Goal: Information Seeking & Learning: Learn about a topic

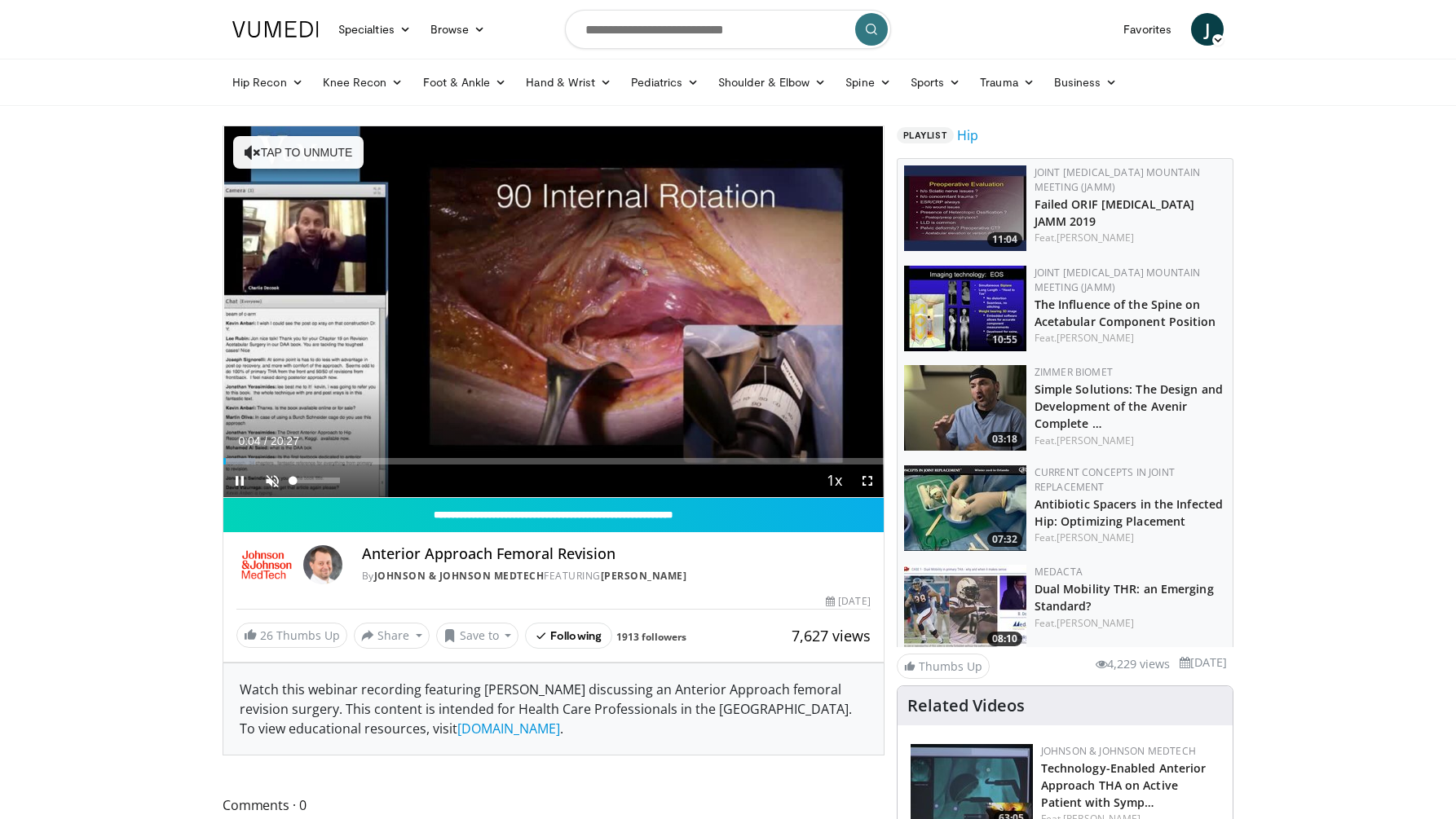
click at [279, 475] on span "Video Player" at bounding box center [272, 481] width 33 height 33
click at [863, 476] on span "Video Player" at bounding box center [867, 481] width 33 height 33
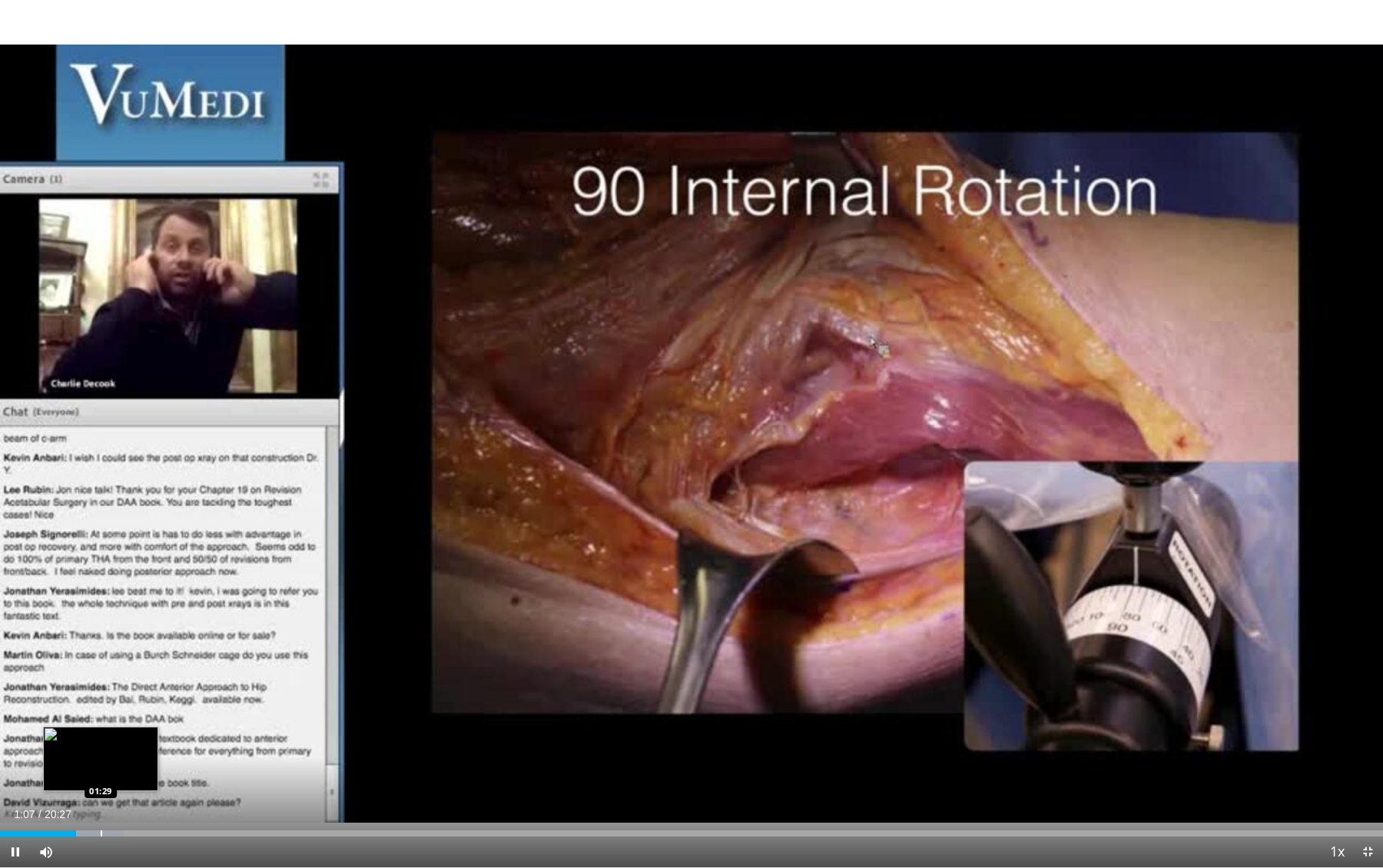
click at [101, 771] on div "Loaded : 8.96% 01:07 01:29" at bounding box center [692, 829] width 1383 height 15
click at [133, 771] on div "Loaded : 9.66% 01:30 01:58" at bounding box center [692, 829] width 1383 height 15
click at [111, 771] on div "Progress Bar" at bounding box center [112, 833] width 2 height 6
click at [101, 771] on div "Progress Bar" at bounding box center [102, 833] width 2 height 6
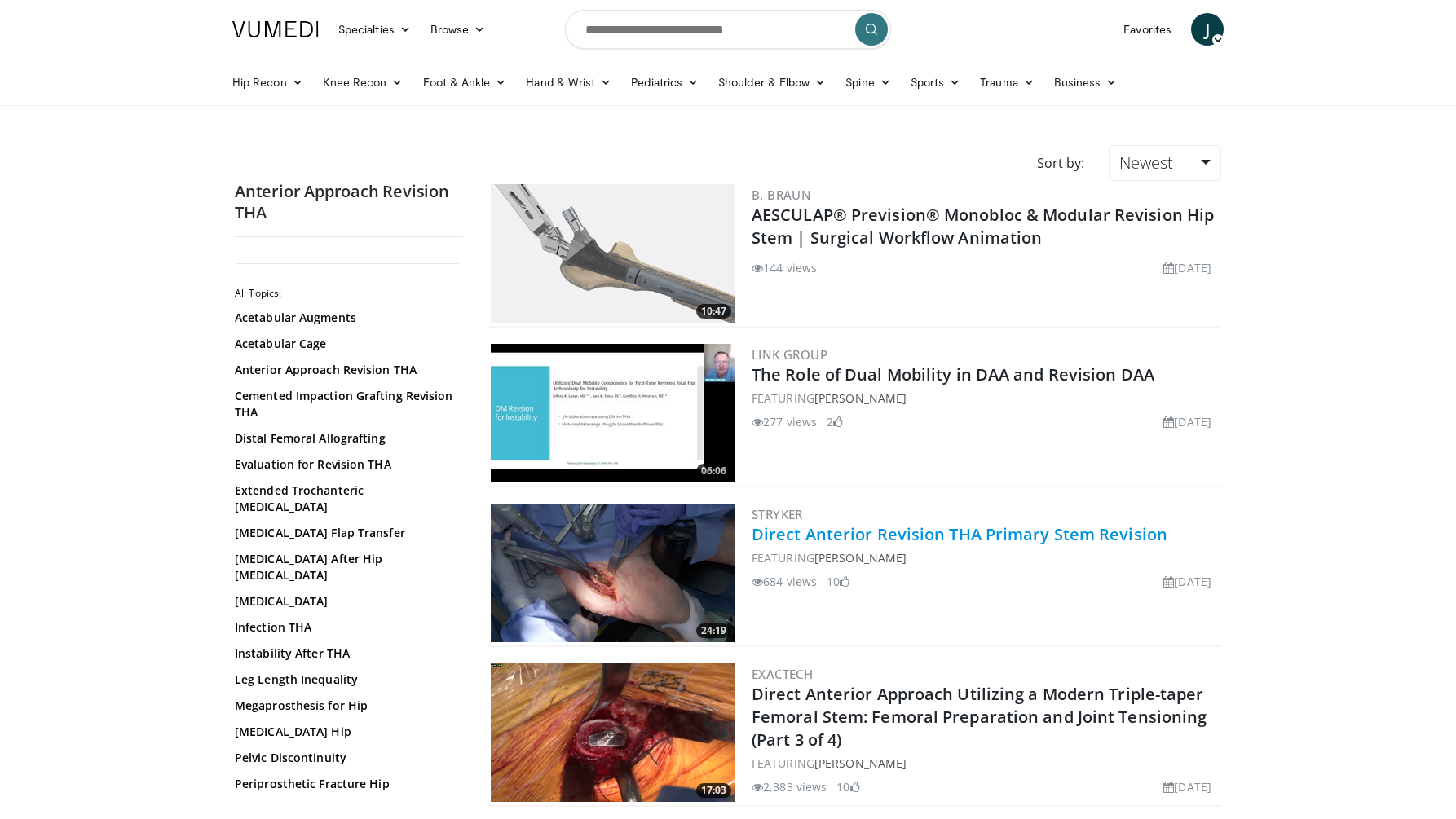
click at [906, 529] on link "Direct Anterior Revision THA Primary Stem Revision" at bounding box center [959, 534] width 416 height 22
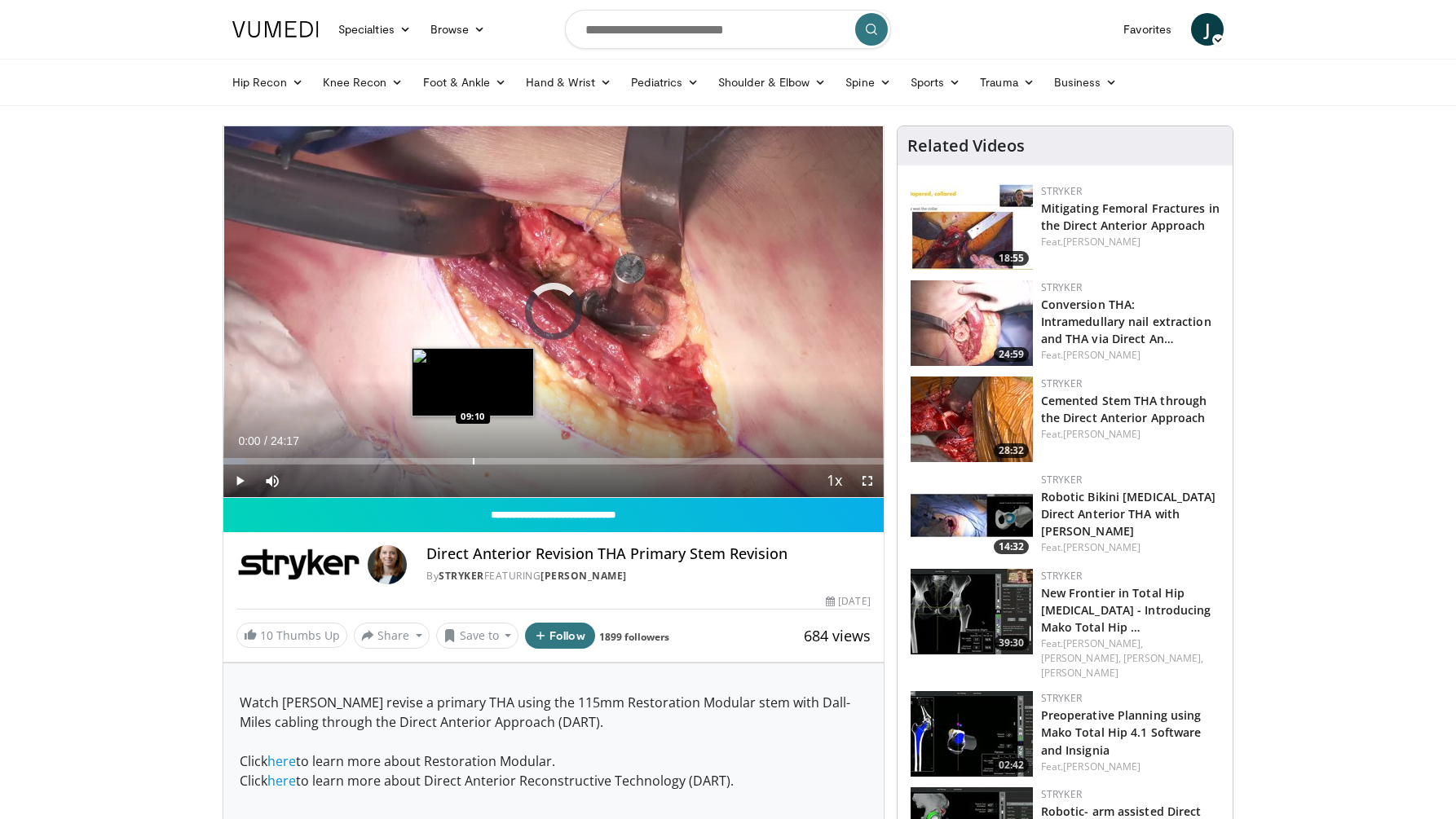
click at [473, 460] on div "Progress Bar" at bounding box center [473, 461] width 2 height 7
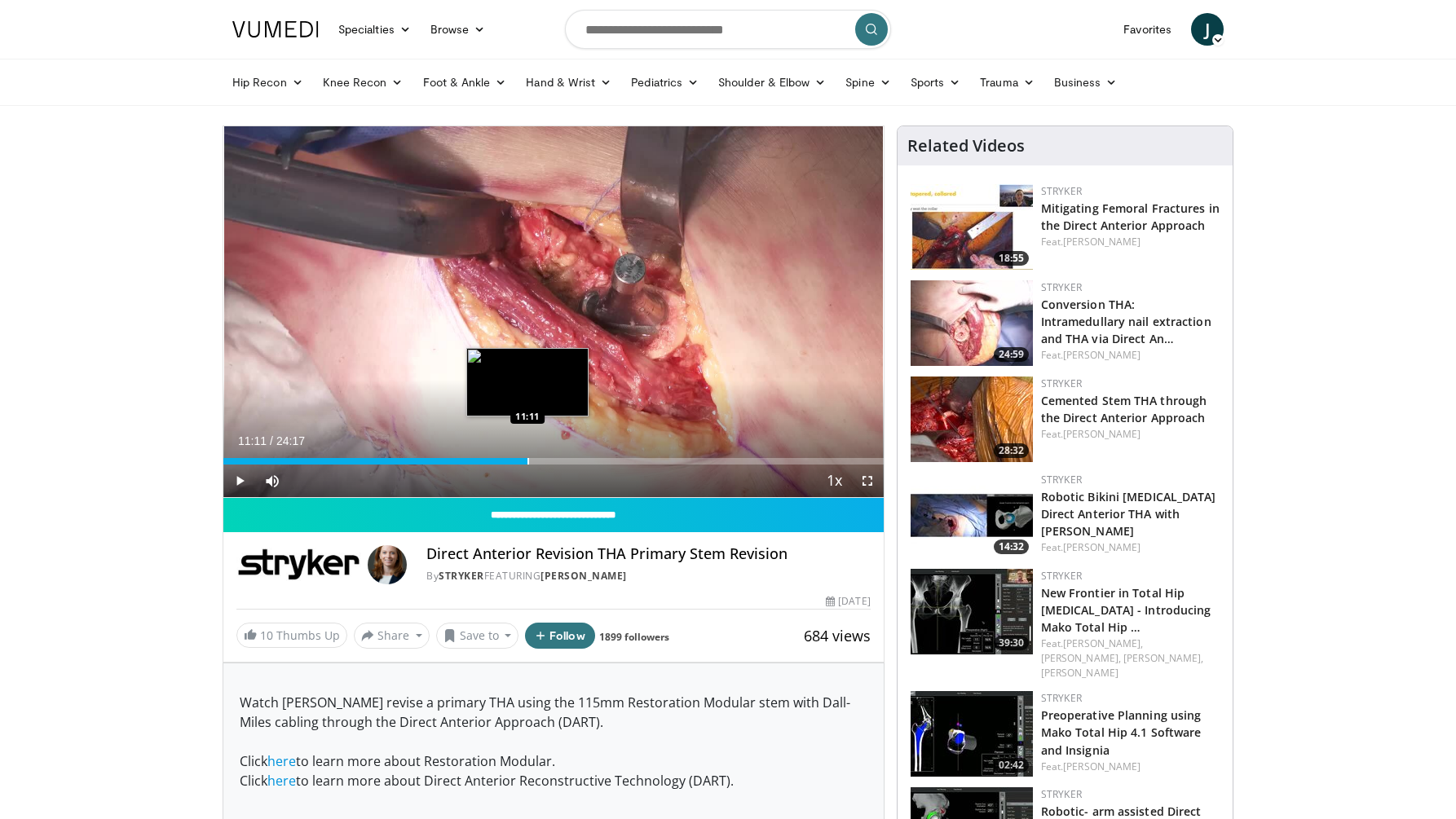
click at [527, 459] on div "Loaded : 38.44% 09:10 11:11" at bounding box center [553, 461] width 660 height 7
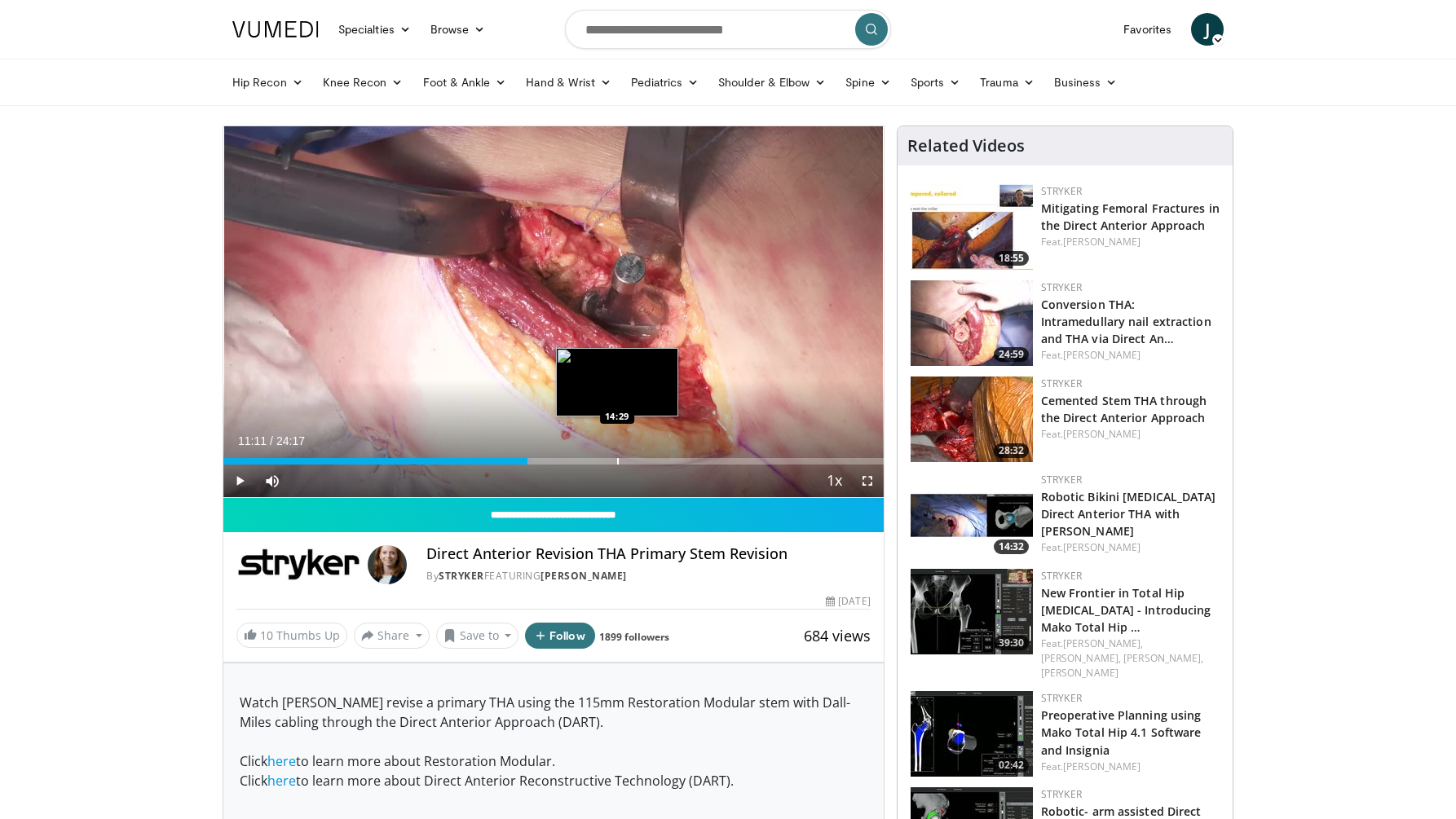
click at [617, 462] on div "Progress Bar" at bounding box center [618, 461] width 2 height 7
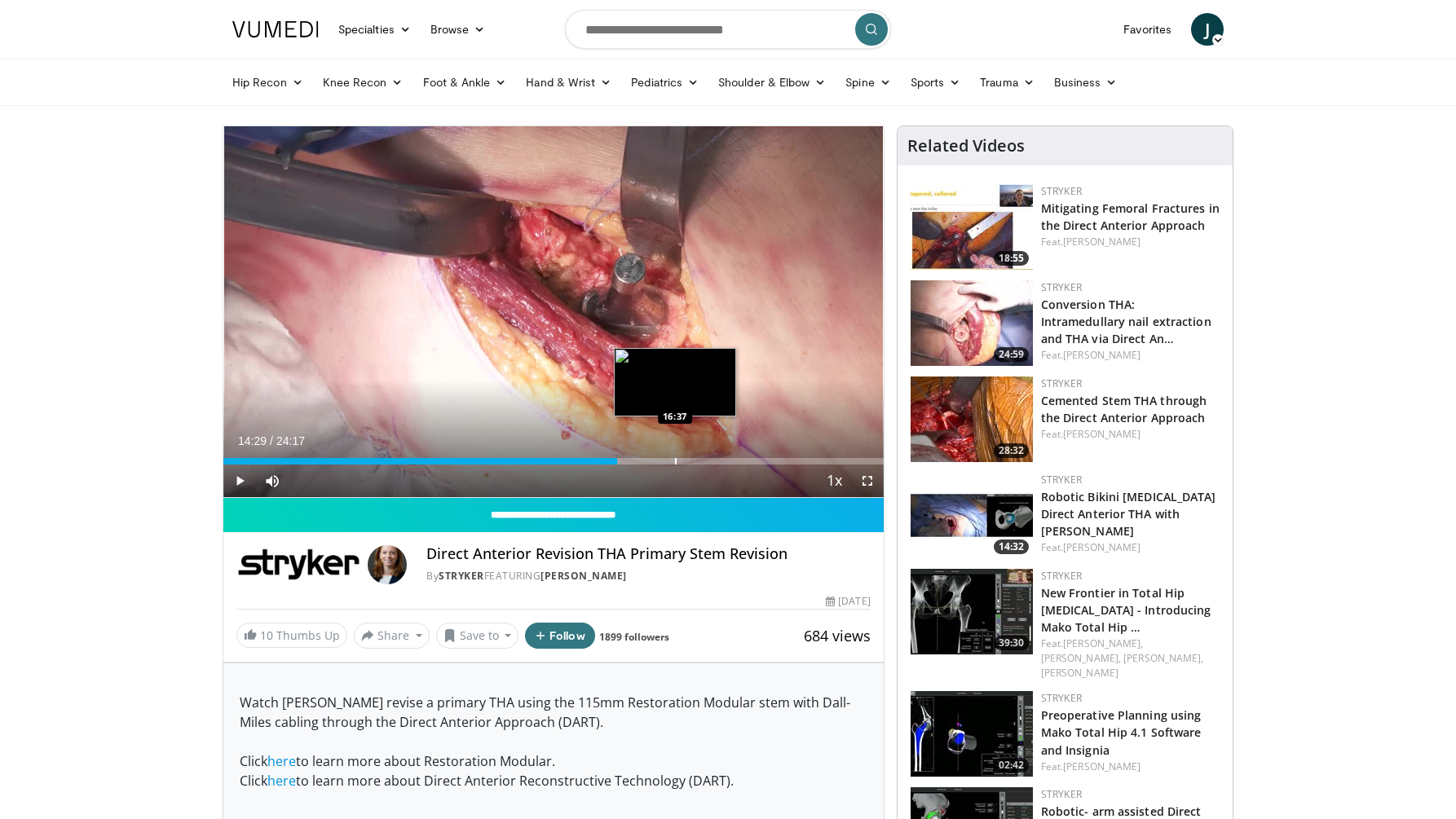
click at [675, 463] on div "Progress Bar" at bounding box center [676, 461] width 2 height 7
click at [243, 473] on span "Video Player" at bounding box center [240, 481] width 33 height 33
click at [696, 461] on div "Progress Bar" at bounding box center [697, 461] width 2 height 7
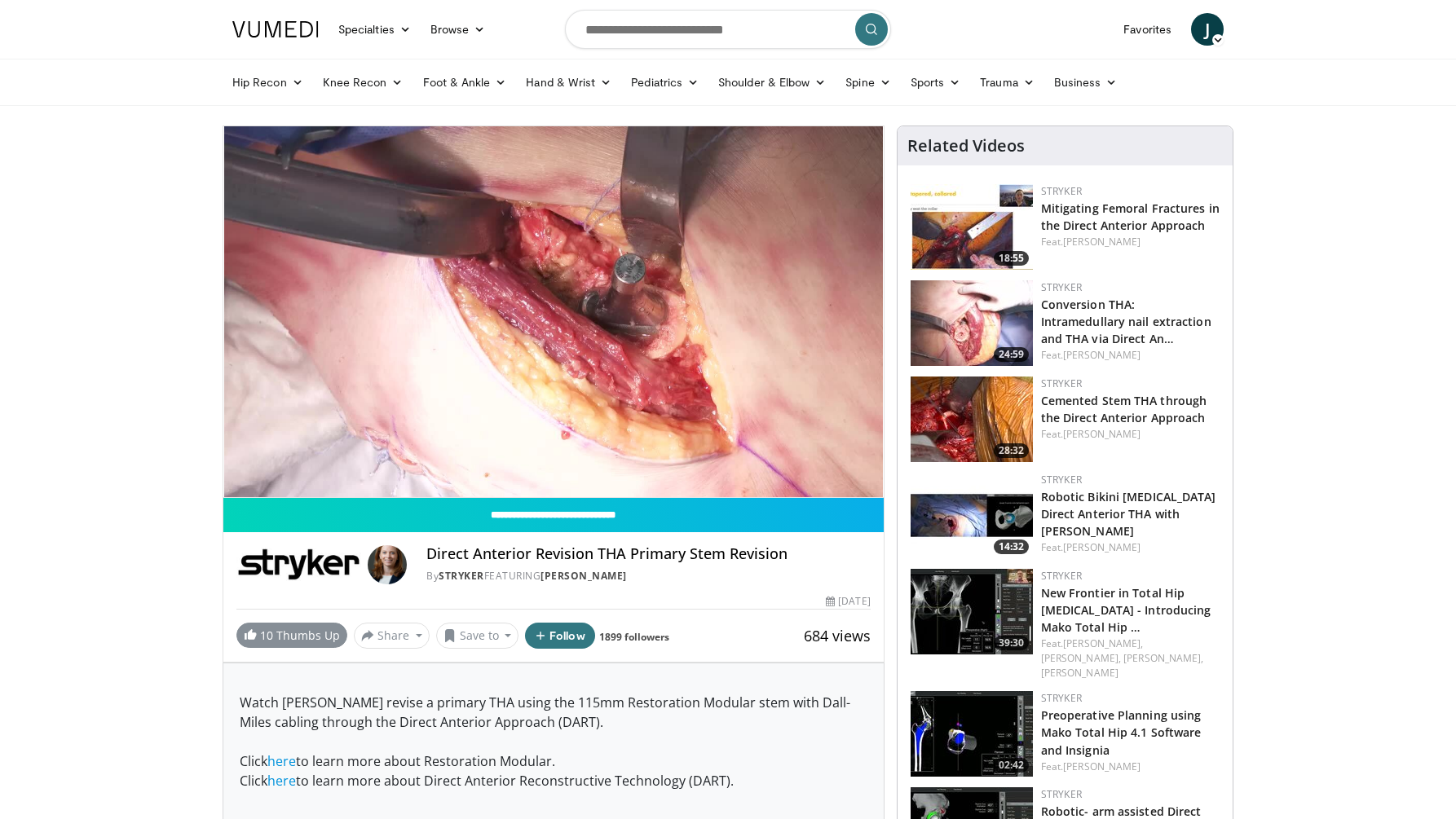
click at [306, 628] on link "10 Thumbs Up" at bounding box center [292, 635] width 111 height 25
click at [482, 634] on button "Save to" at bounding box center [477, 635] width 83 height 26
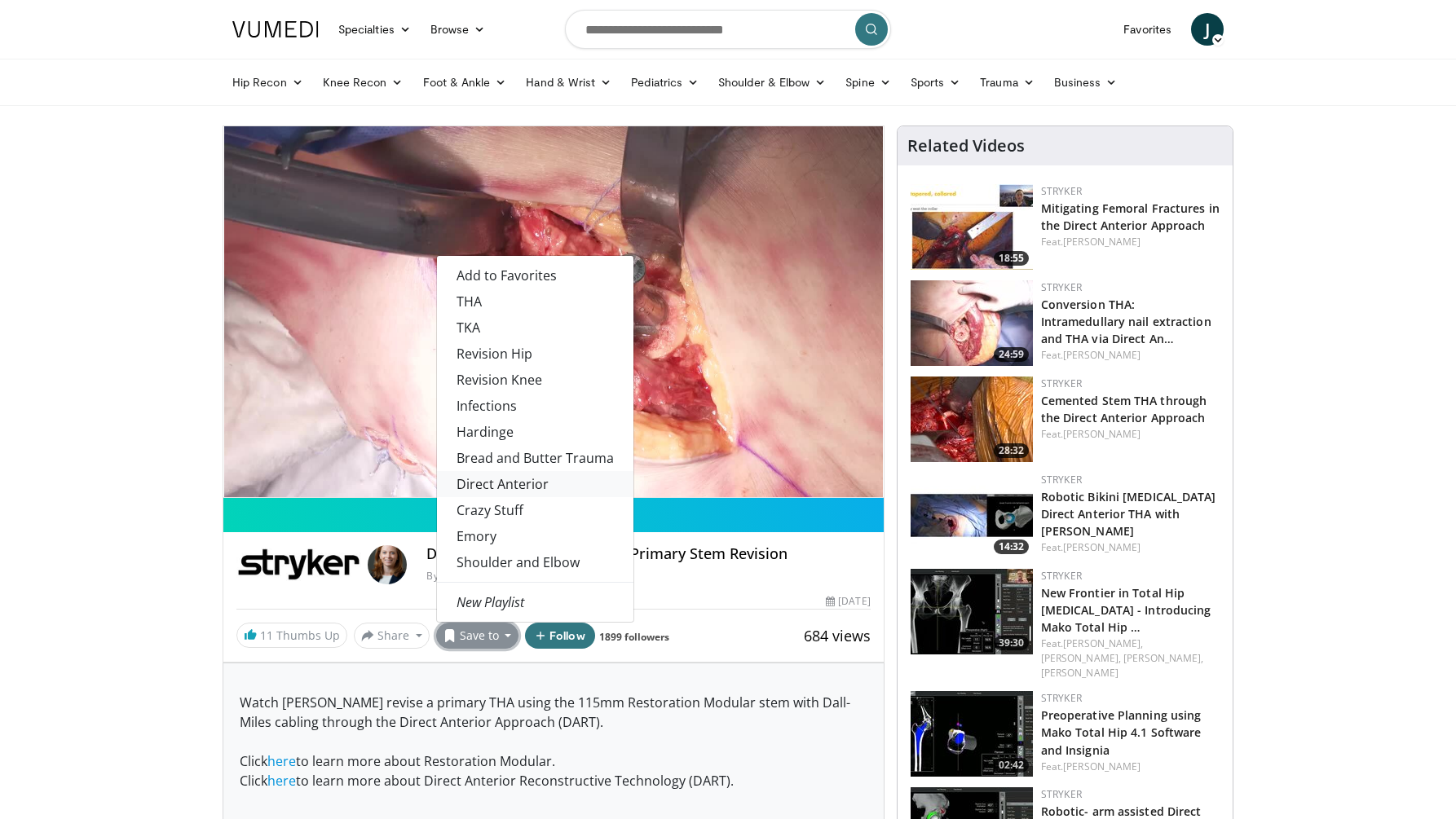
click at [488, 493] on link "Direct Anterior" at bounding box center [535, 483] width 196 height 26
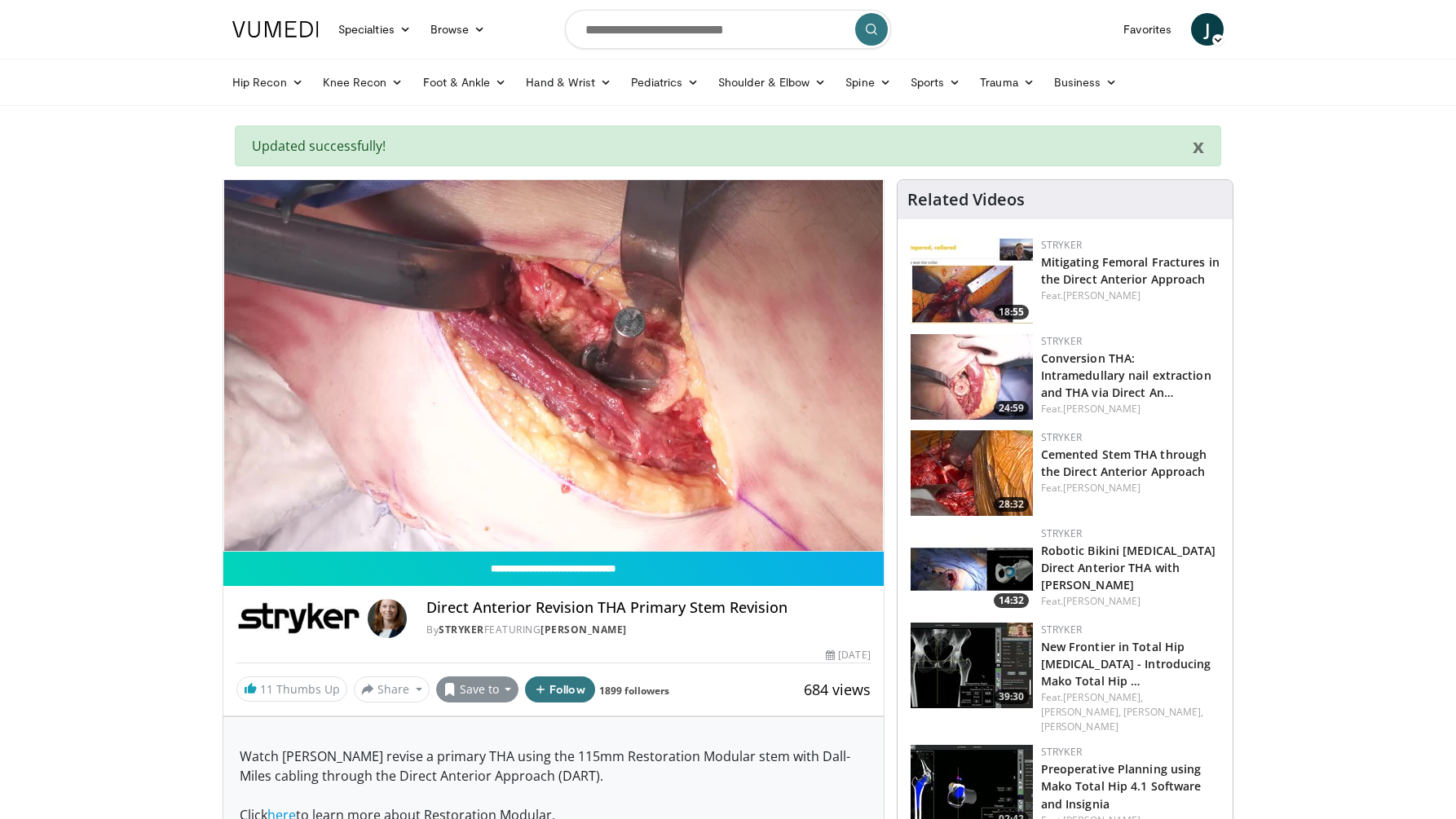
click at [483, 685] on button "Save to" at bounding box center [477, 689] width 83 height 26
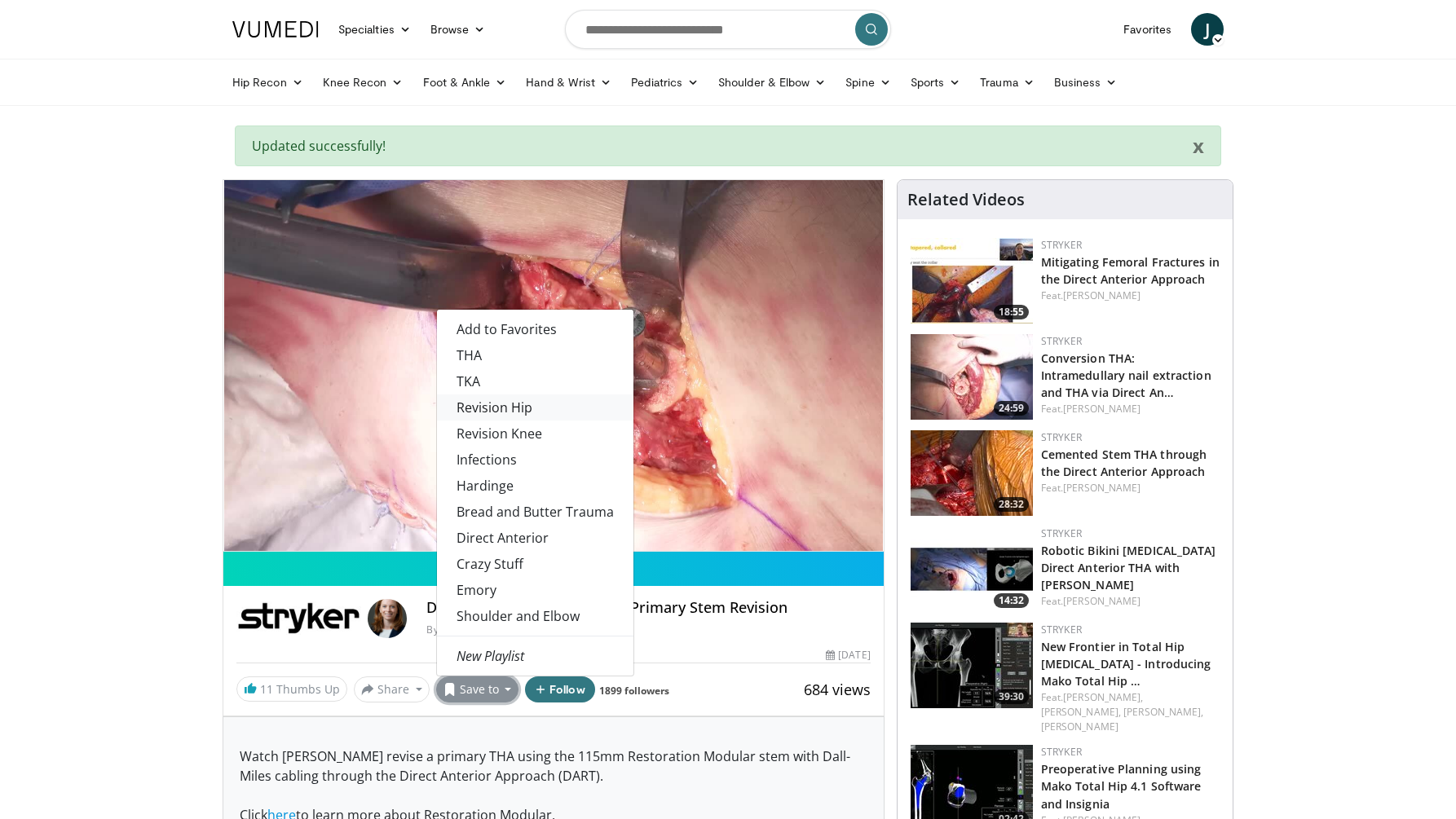
click at [498, 413] on link "Revision Hip" at bounding box center [535, 407] width 196 height 26
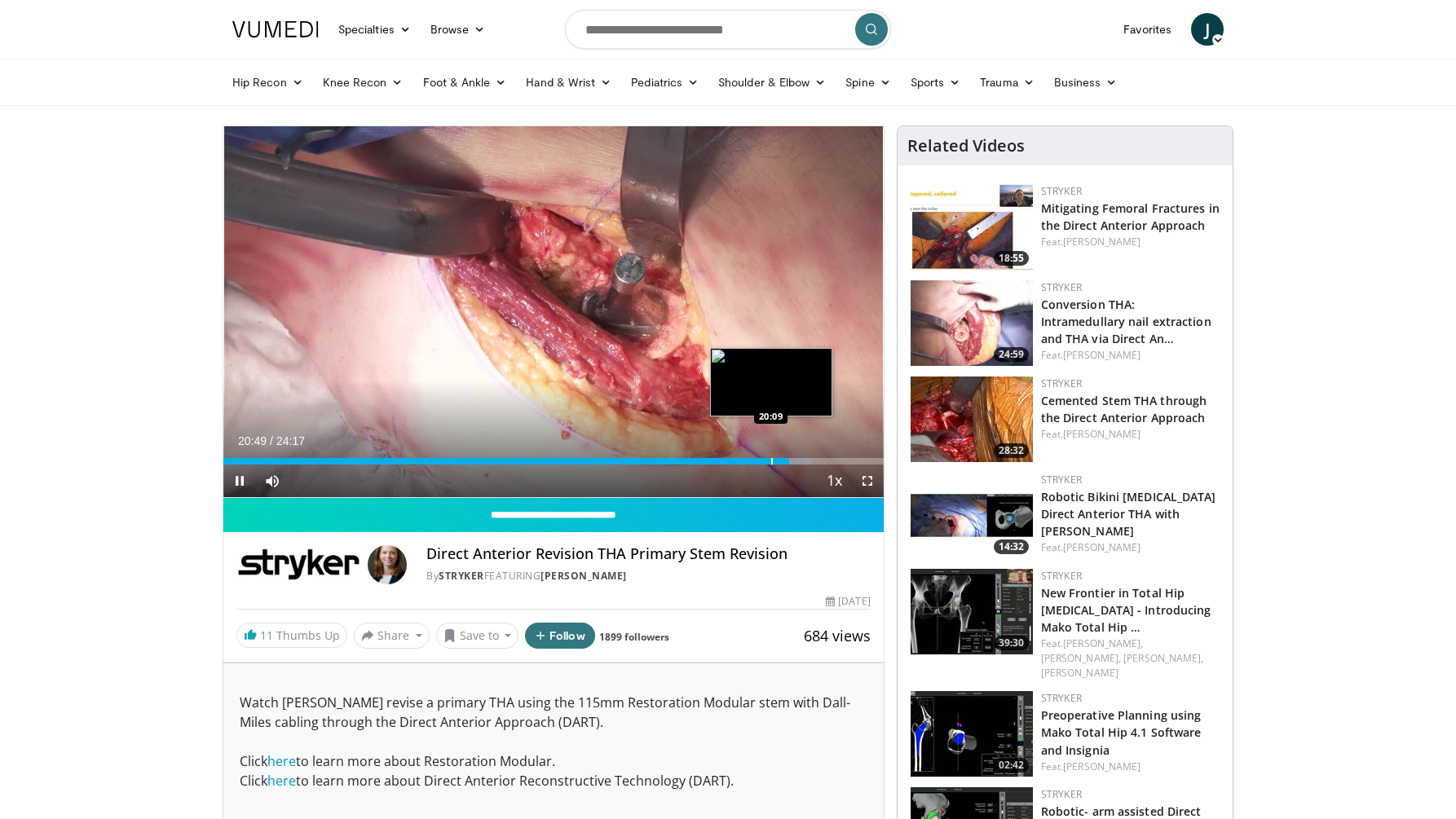
click at [771, 456] on div "Loaded : 89.10% 20:49 20:09" at bounding box center [553, 457] width 660 height 15
click at [757, 460] on div "Progress Bar" at bounding box center [758, 461] width 2 height 7
click at [741, 460] on div "Progress Bar" at bounding box center [742, 461] width 2 height 7
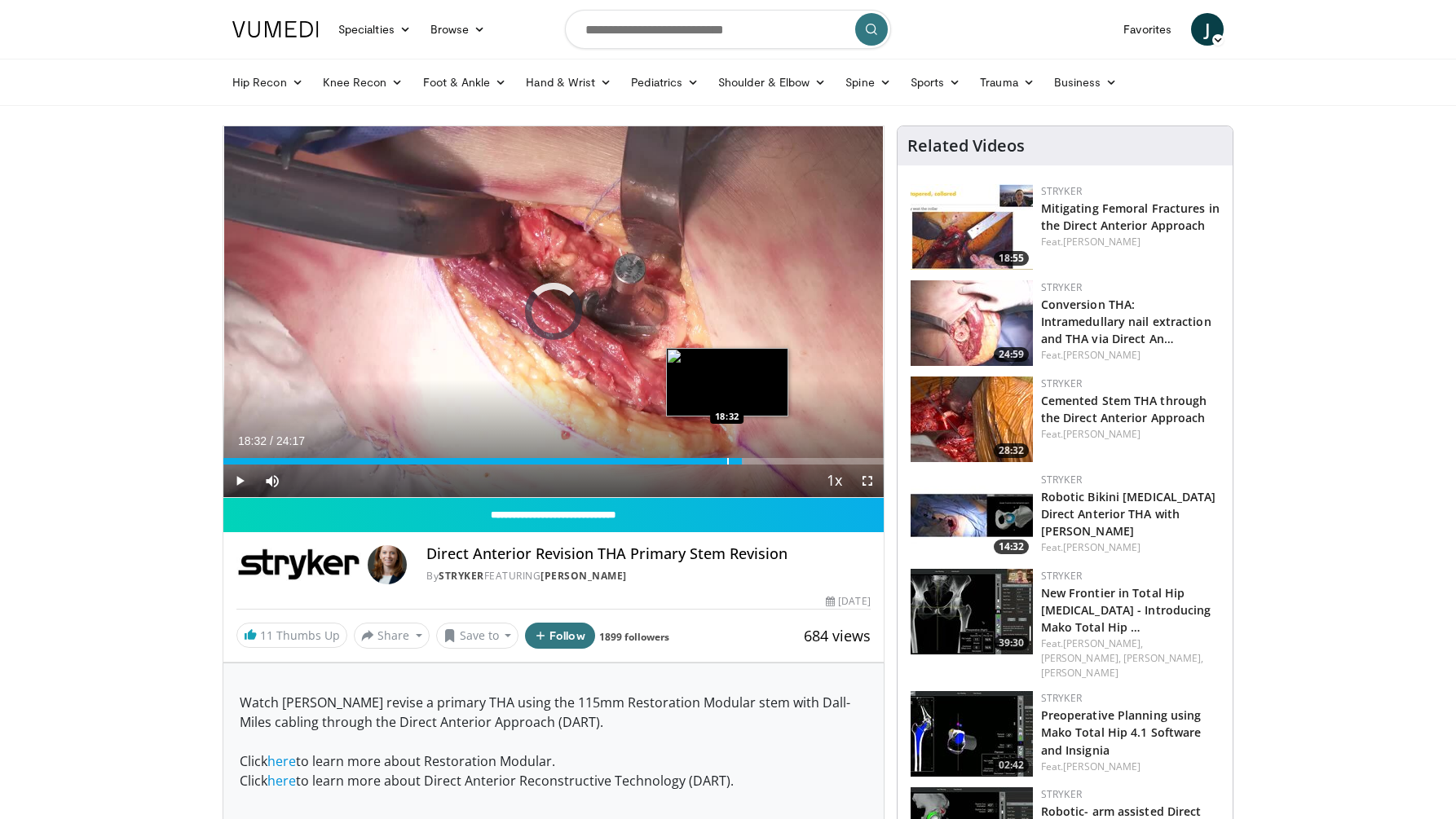
click at [727, 458] on div "Progress Bar" at bounding box center [728, 461] width 2 height 7
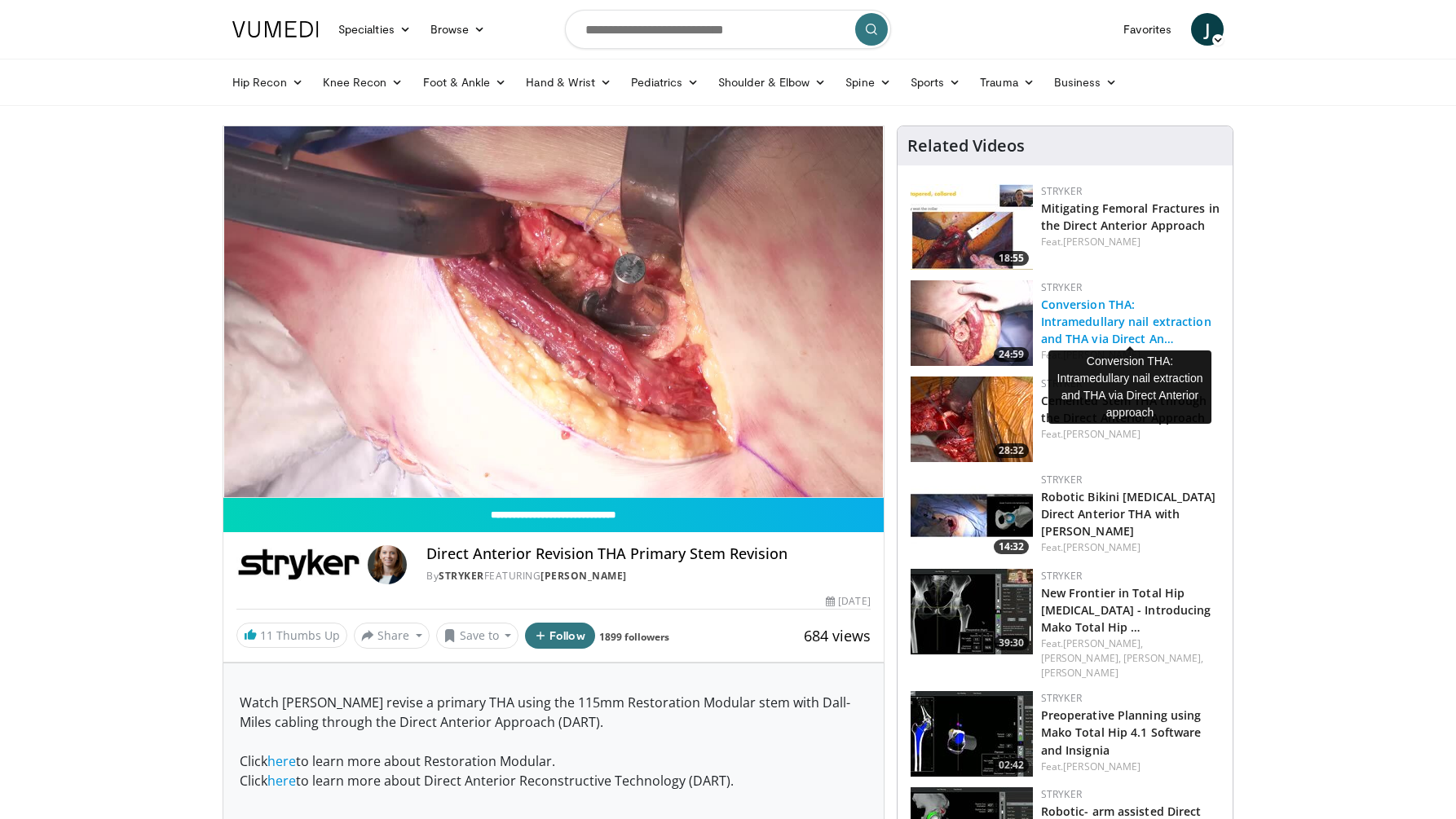
click at [1110, 322] on link "Conversion THA: Intramedullary nail extraction and THA via Direct An…" at bounding box center [1125, 321] width 170 height 50
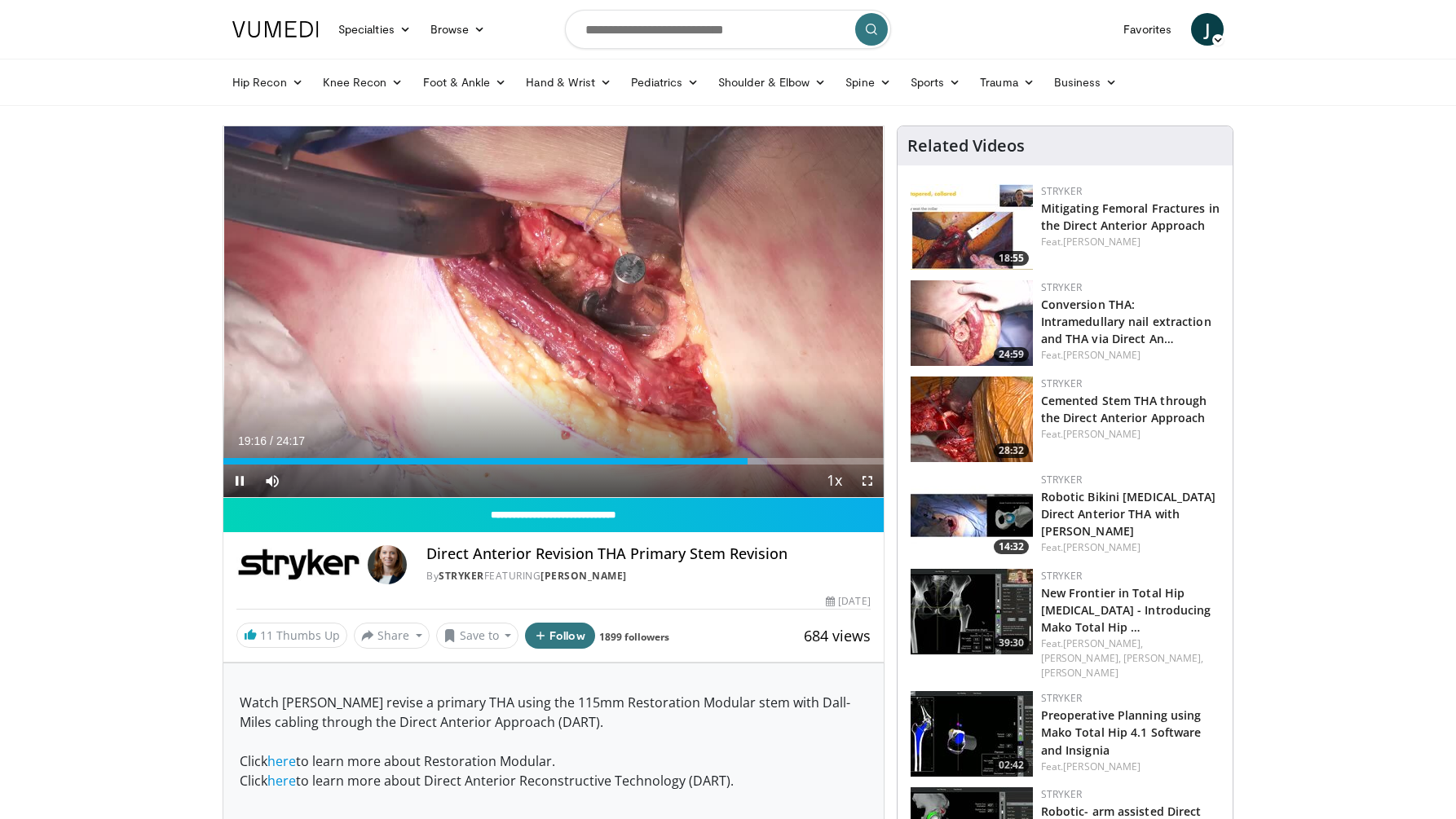
click at [864, 479] on span "Video Player" at bounding box center [867, 481] width 33 height 33
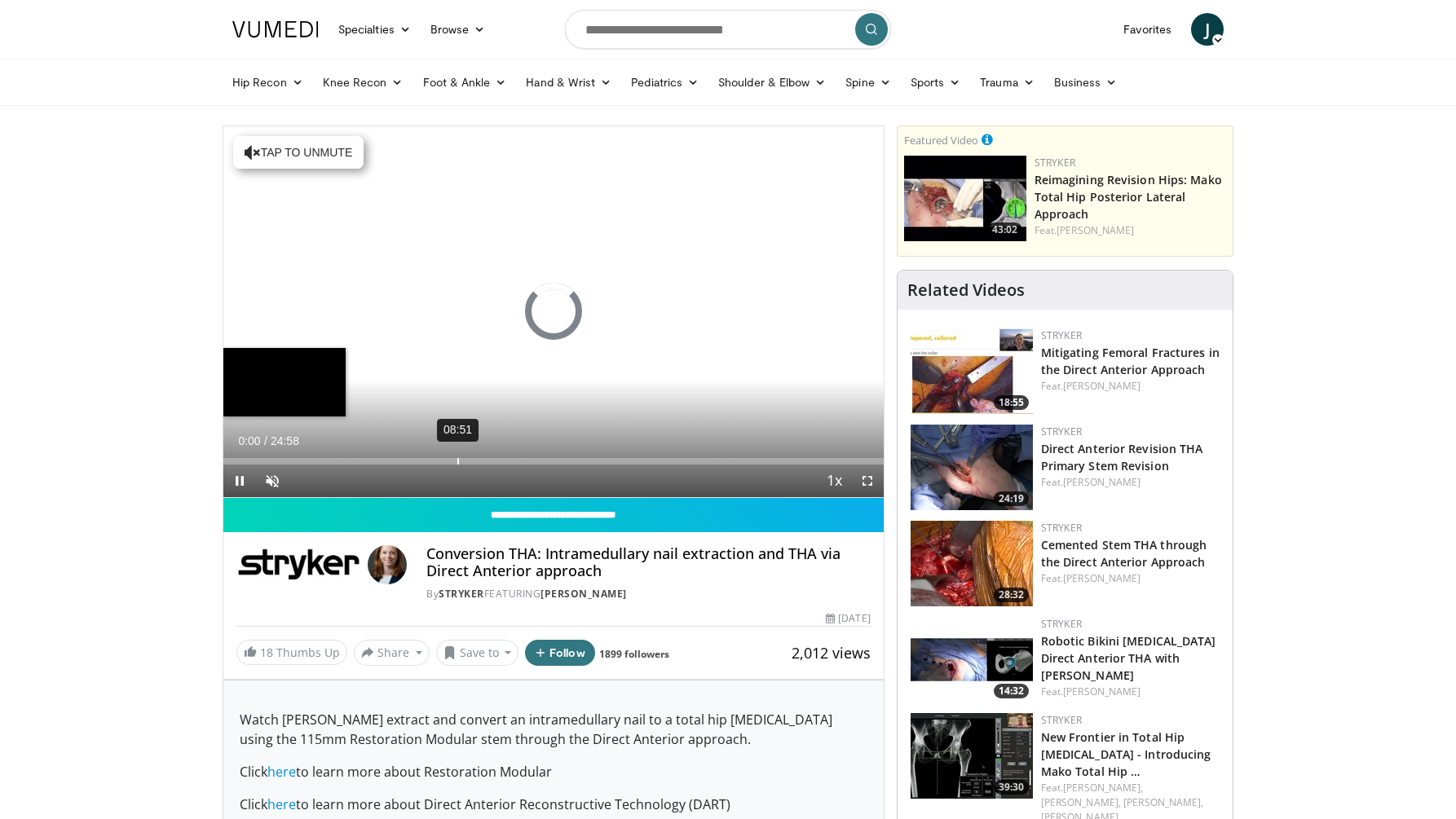
click at [456, 456] on div "Loaded : 0% 08:51 00:00" at bounding box center [553, 457] width 660 height 15
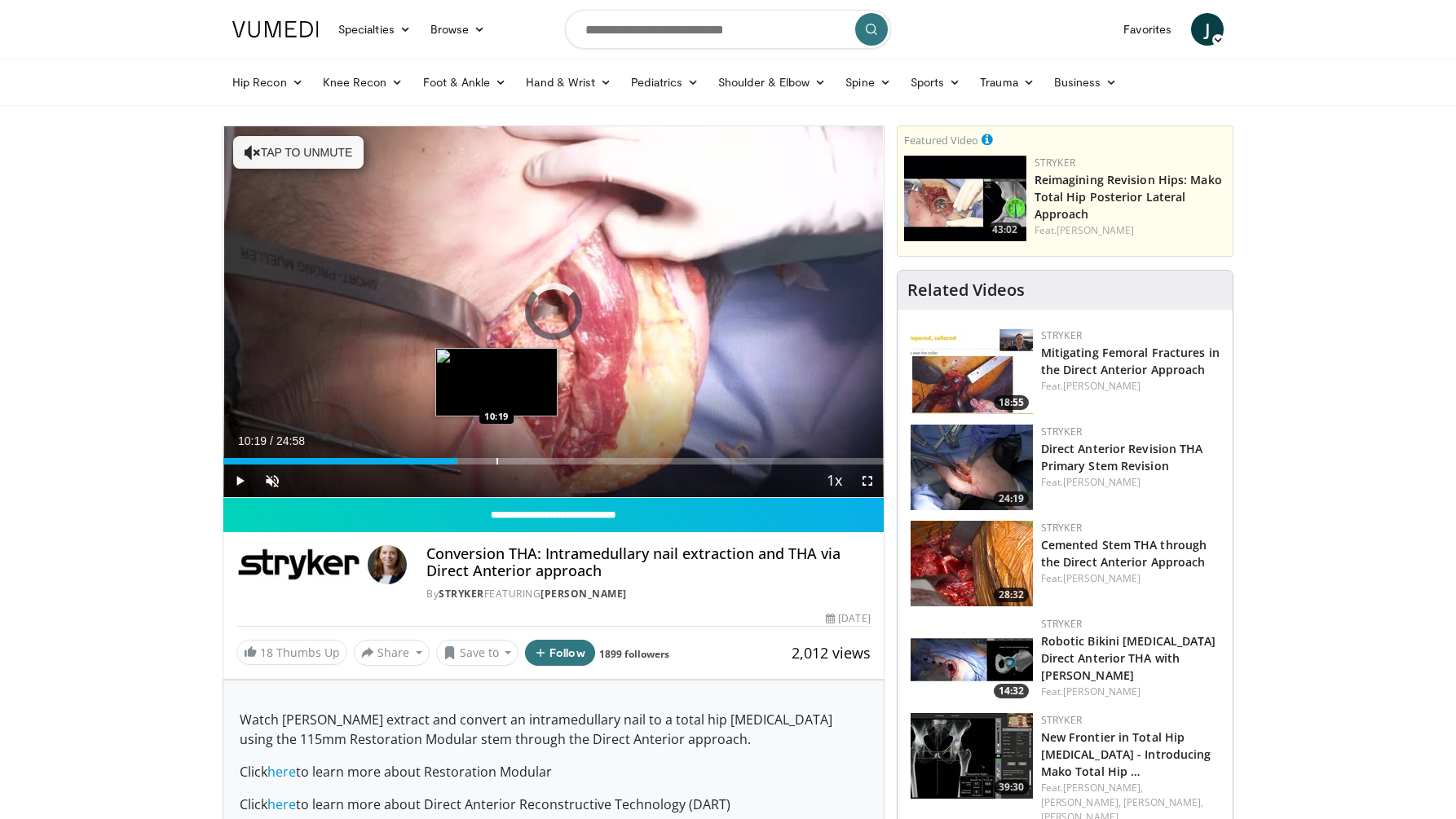
click at [497, 462] on div "Progress Bar" at bounding box center [498, 461] width 2 height 7
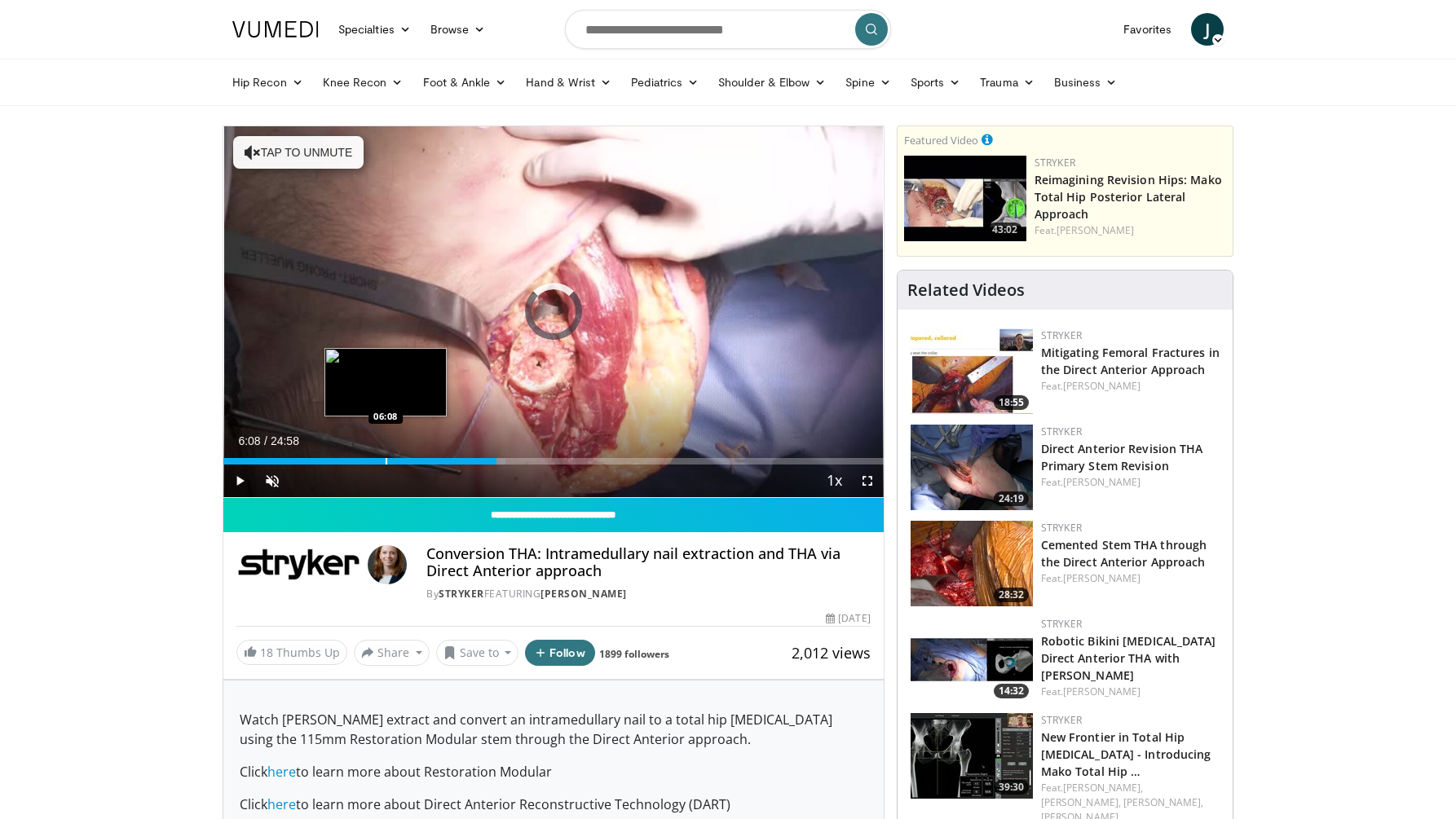
click at [386, 453] on div "Loaded : 42.74% 06:08 06:08" at bounding box center [553, 457] width 660 height 15
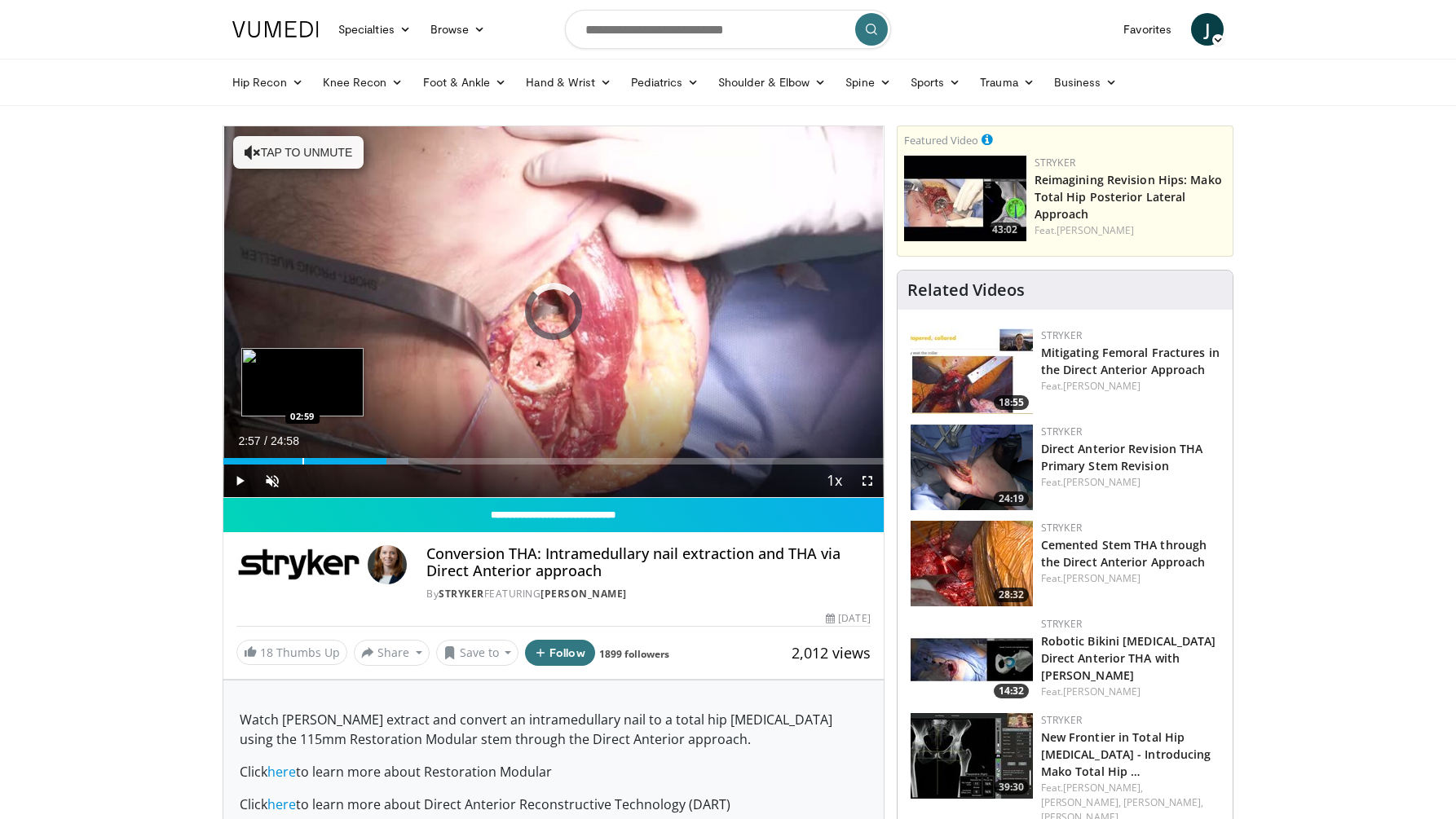
click at [301, 458] on div "06:09" at bounding box center [304, 461] width 163 height 7
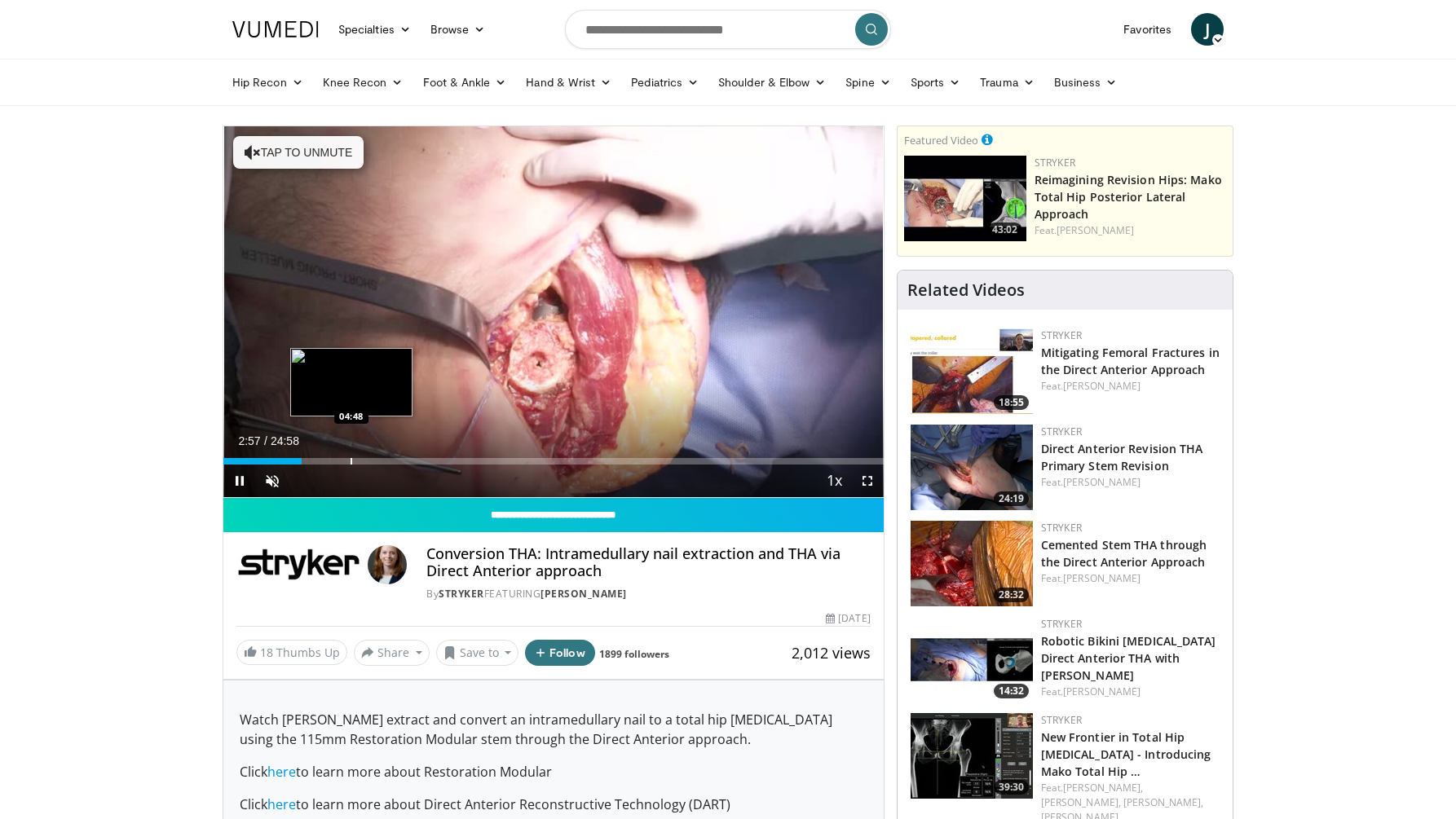
click at [351, 458] on div "Progress Bar" at bounding box center [351, 461] width 2 height 7
click at [385, 458] on div "Progress Bar" at bounding box center [384, 461] width 2 height 7
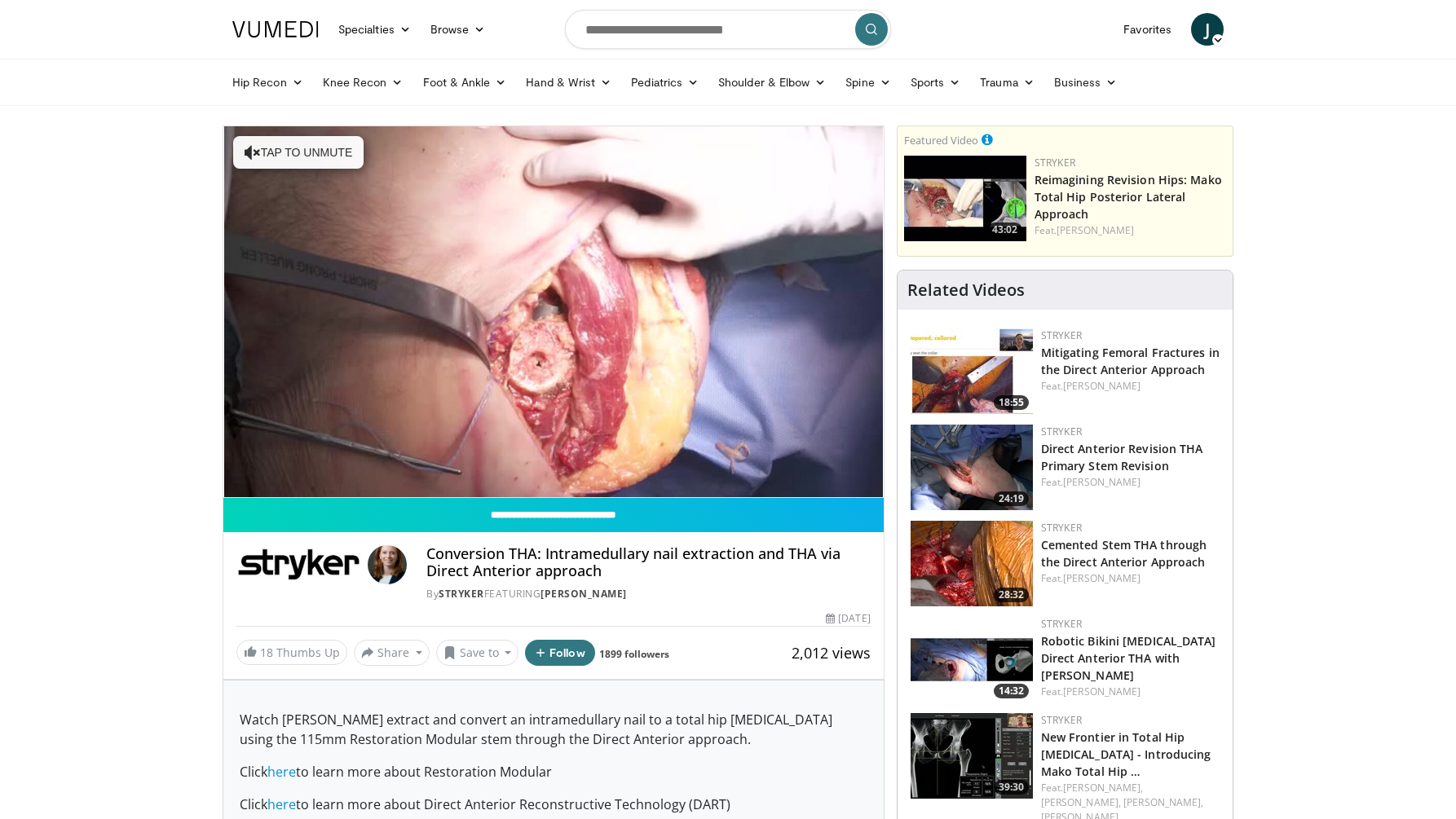
click at [421, 457] on div "10 seconds Tap to unmute" at bounding box center [553, 311] width 660 height 371
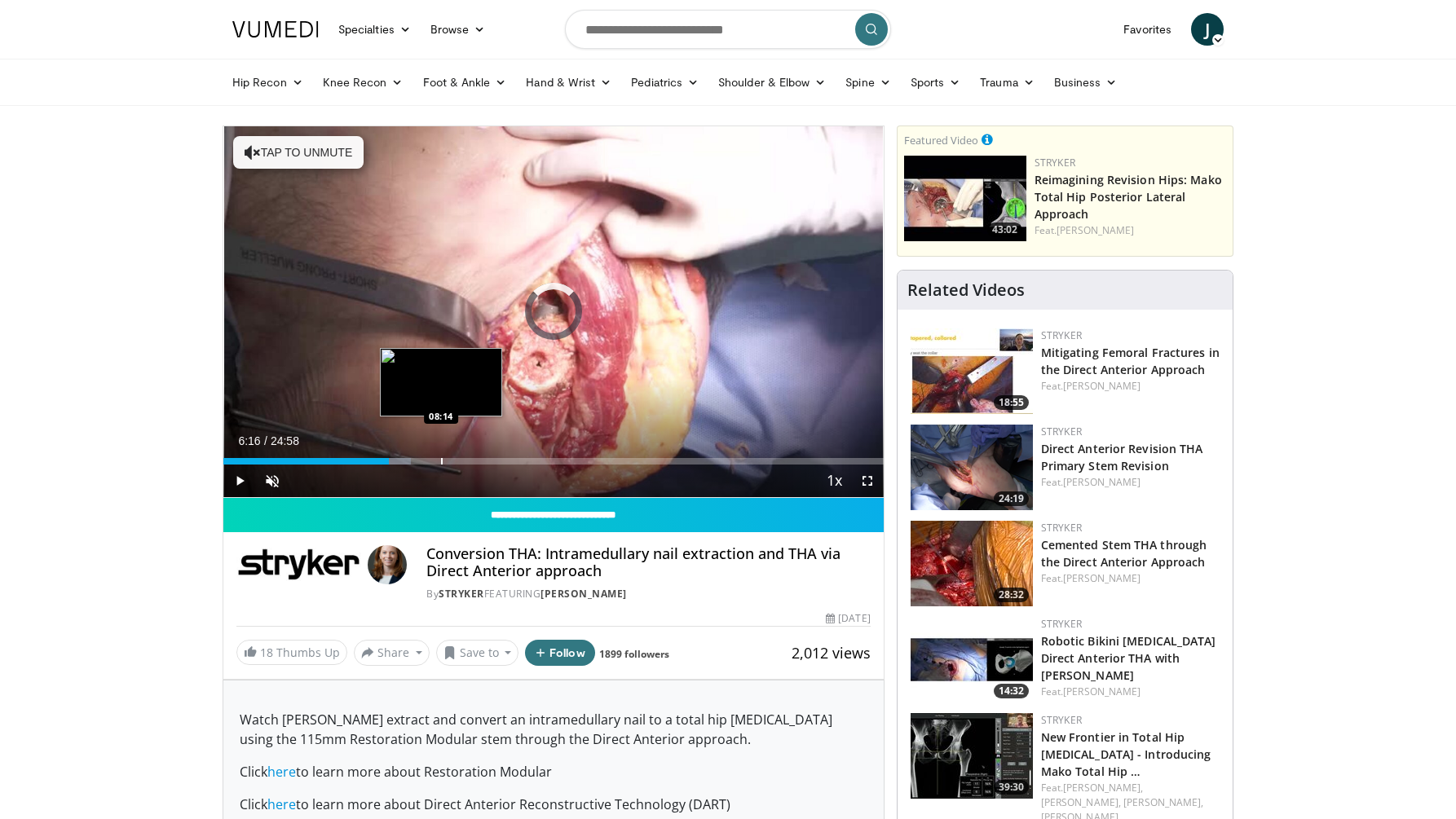
click at [441, 458] on div "Progress Bar" at bounding box center [442, 461] width 2 height 7
click at [458, 458] on div "Progress Bar" at bounding box center [457, 461] width 2 height 7
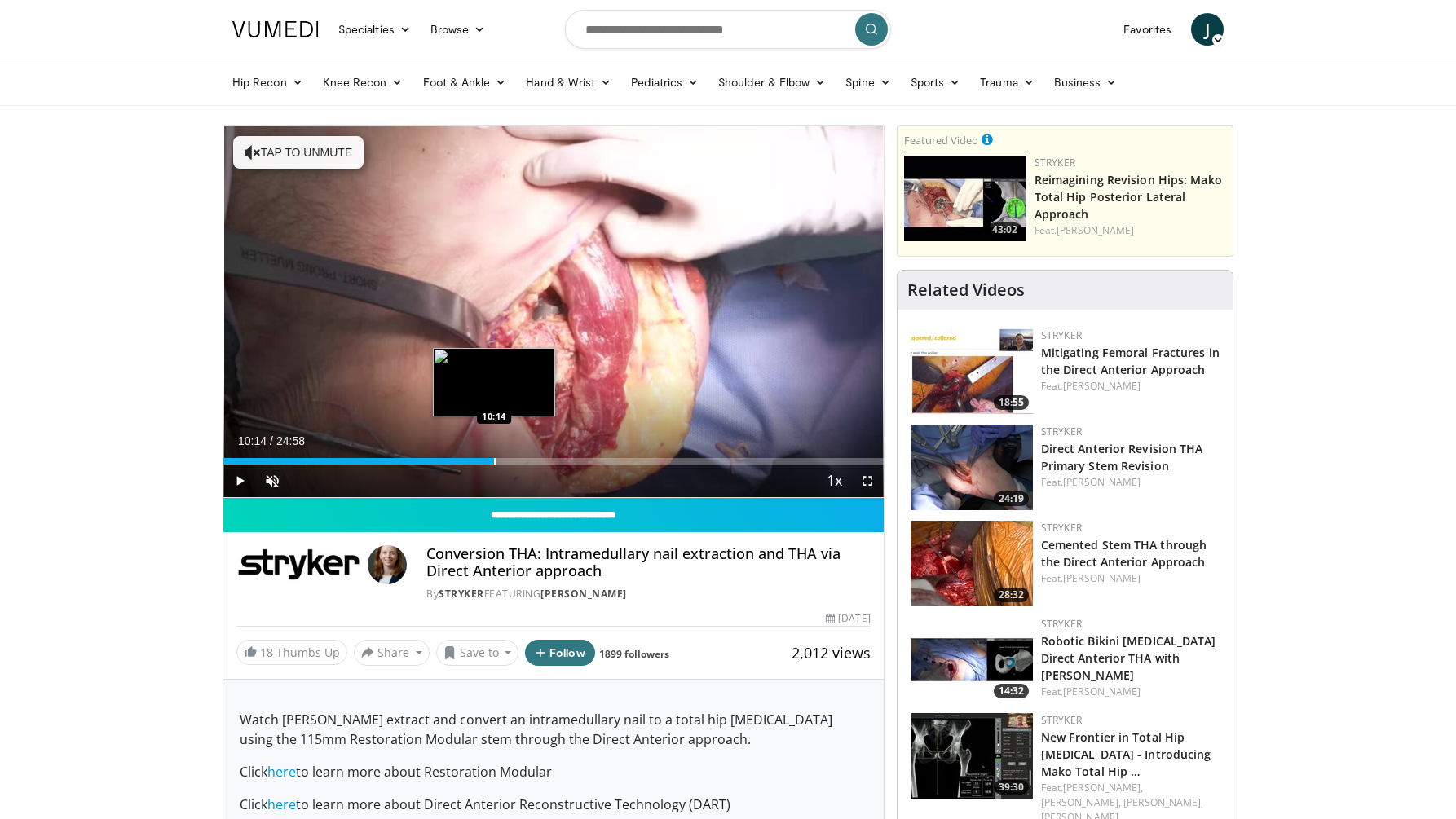
click at [494, 458] on div "Progress Bar" at bounding box center [495, 461] width 2 height 7
click at [509, 458] on div "Progress Bar" at bounding box center [510, 461] width 2 height 7
click at [519, 458] on div "Progress Bar" at bounding box center [518, 461] width 2 height 7
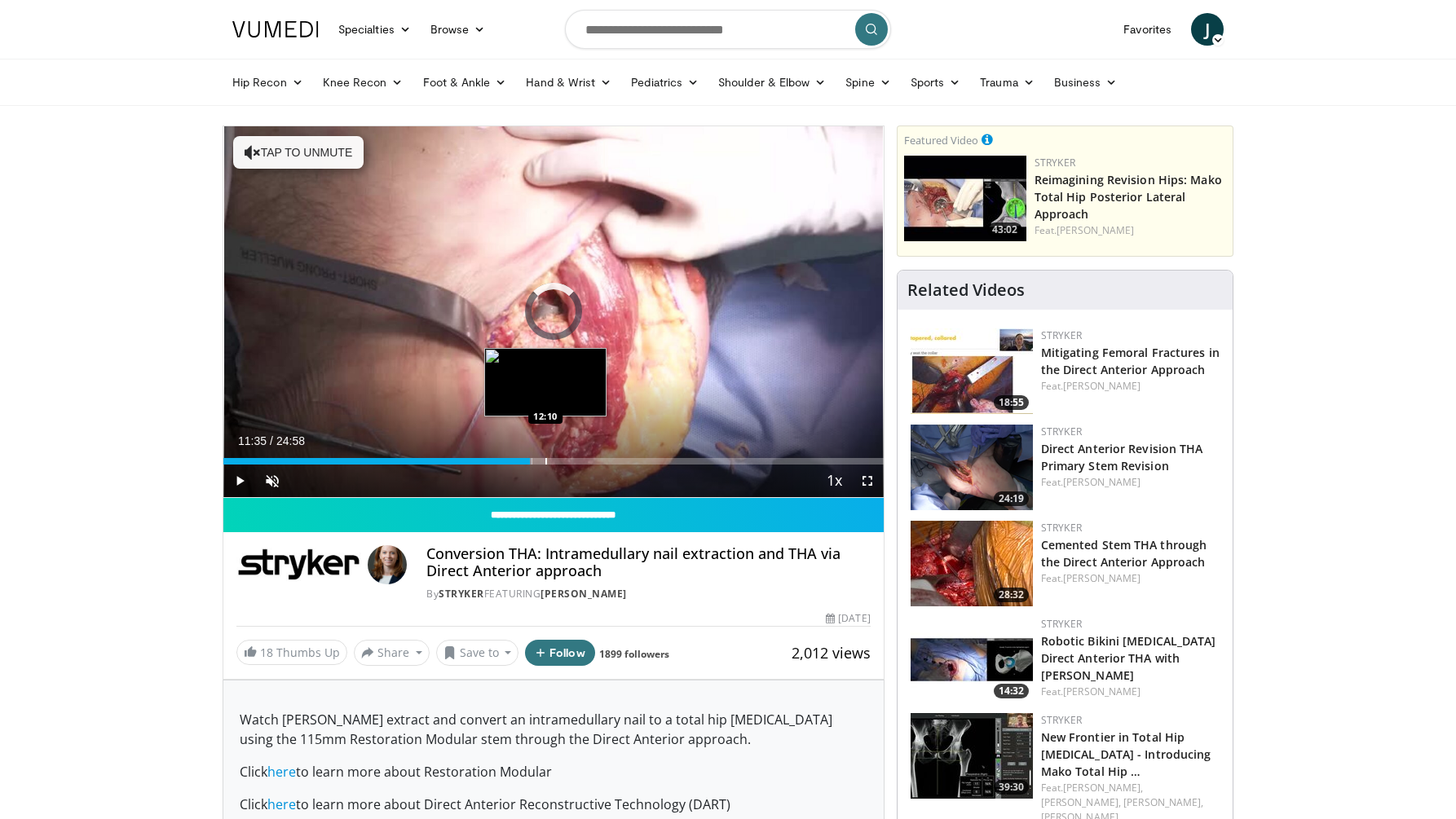
click at [546, 458] on div "Progress Bar" at bounding box center [547, 461] width 2 height 7
click at [572, 456] on div "Loaded : 49.42% 13:10 13:10" at bounding box center [553, 457] width 660 height 15
click at [599, 456] on div "Loaded : 52.76% 13:10 14:09" at bounding box center [553, 457] width 660 height 15
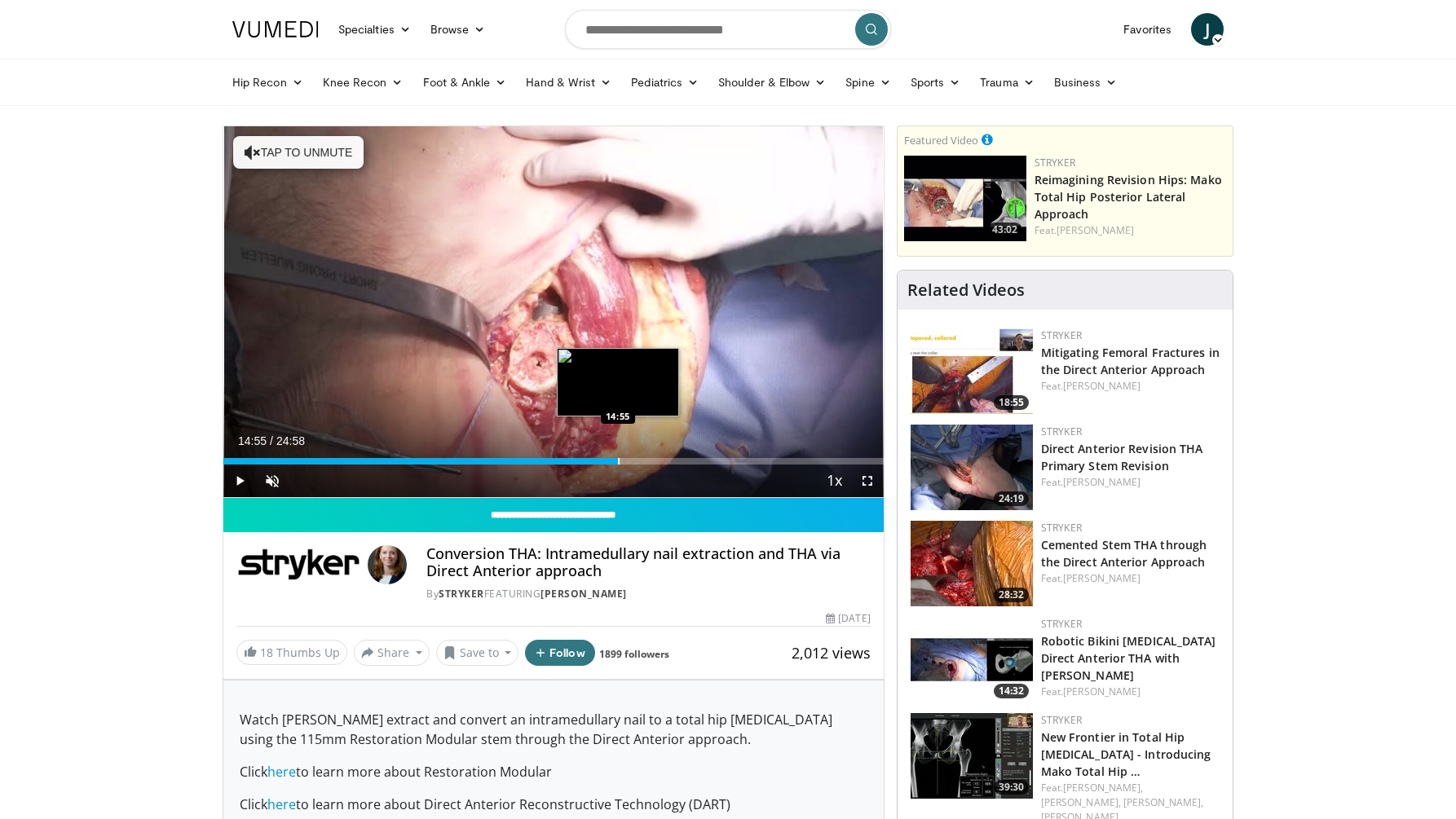
click at [618, 456] on div "Loaded : 60.22% 14:55 14:55" at bounding box center [553, 457] width 660 height 15
click at [580, 458] on div "Loaded : 60.22% 14:55 14:12" at bounding box center [553, 461] width 660 height 7
click at [572, 458] on div "Progress Bar" at bounding box center [573, 461] width 2 height 7
click at [565, 458] on div "Progress Bar" at bounding box center [566, 461] width 2 height 7
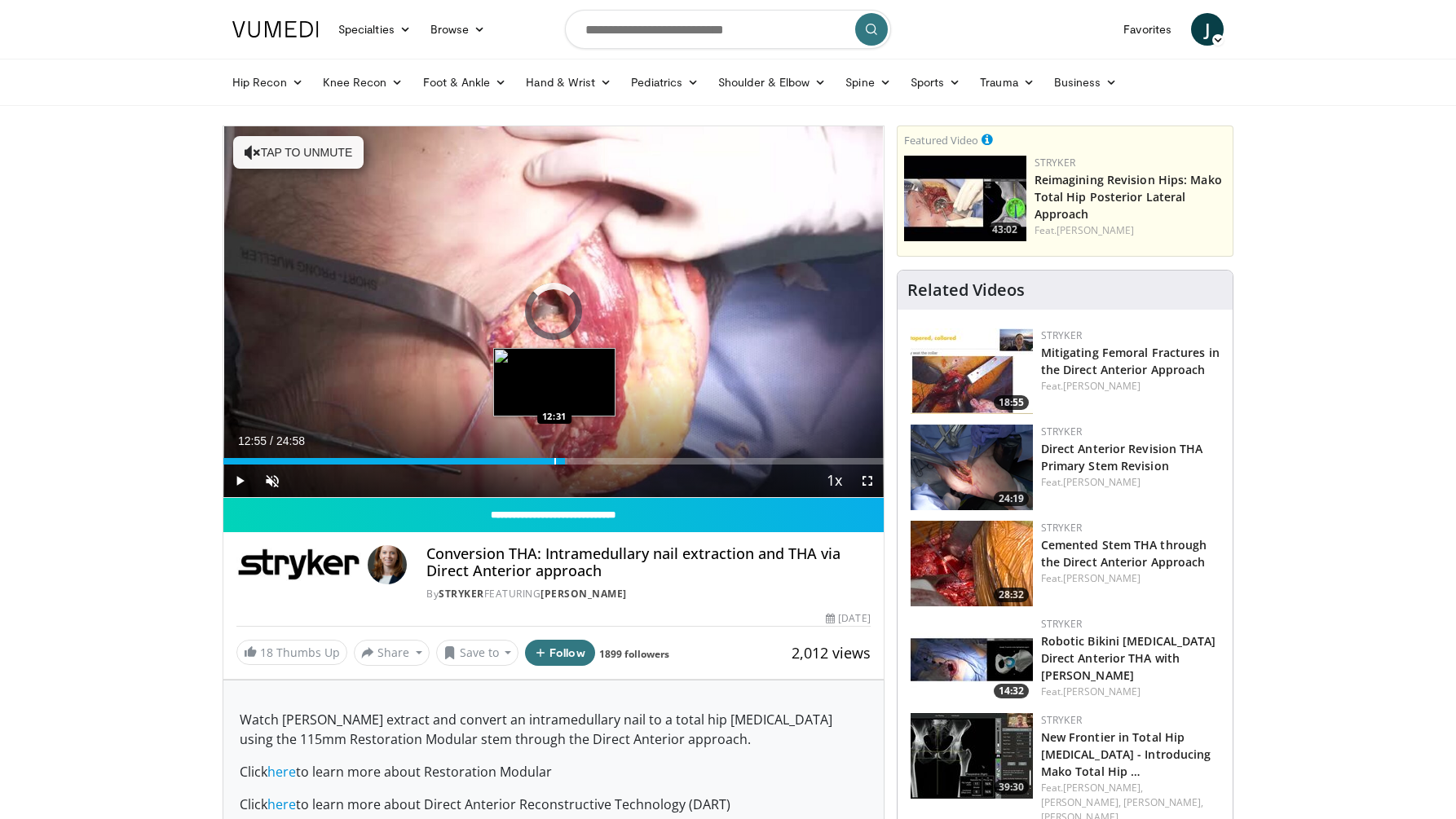
click at [554, 458] on div "Progress Bar" at bounding box center [555, 461] width 2 height 7
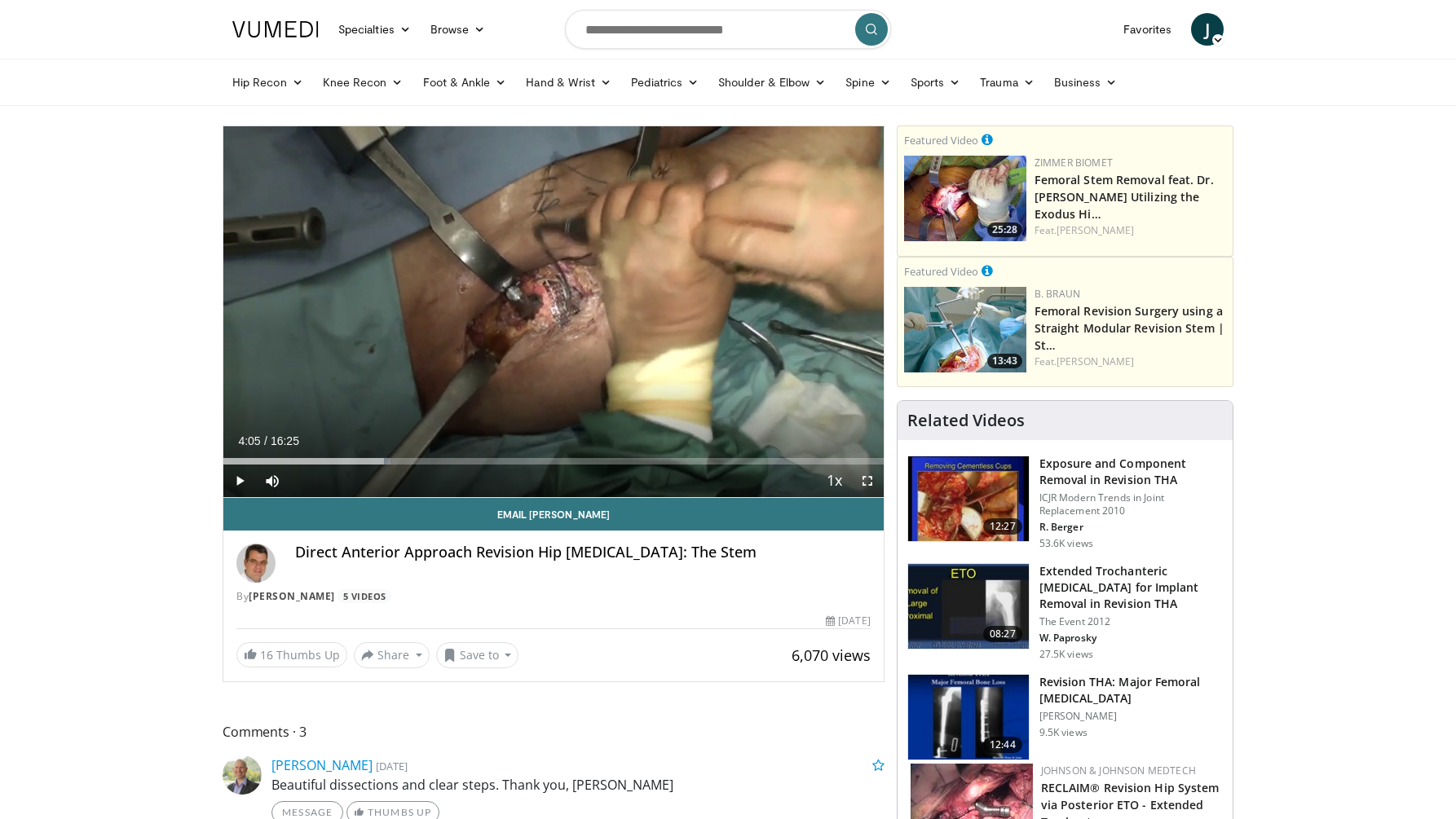
click at [232, 476] on span "Video Player" at bounding box center [240, 481] width 33 height 33
click at [424, 453] on div "Loaded : 34.21% 05:00 05:00" at bounding box center [553, 457] width 660 height 15
click at [391, 464] on div "Progress Bar" at bounding box center [392, 461] width 2 height 7
click at [354, 463] on div "Progress Bar" at bounding box center [355, 461] width 2 height 7
click at [326, 461] on div "Progress Bar" at bounding box center [327, 461] width 2 height 7
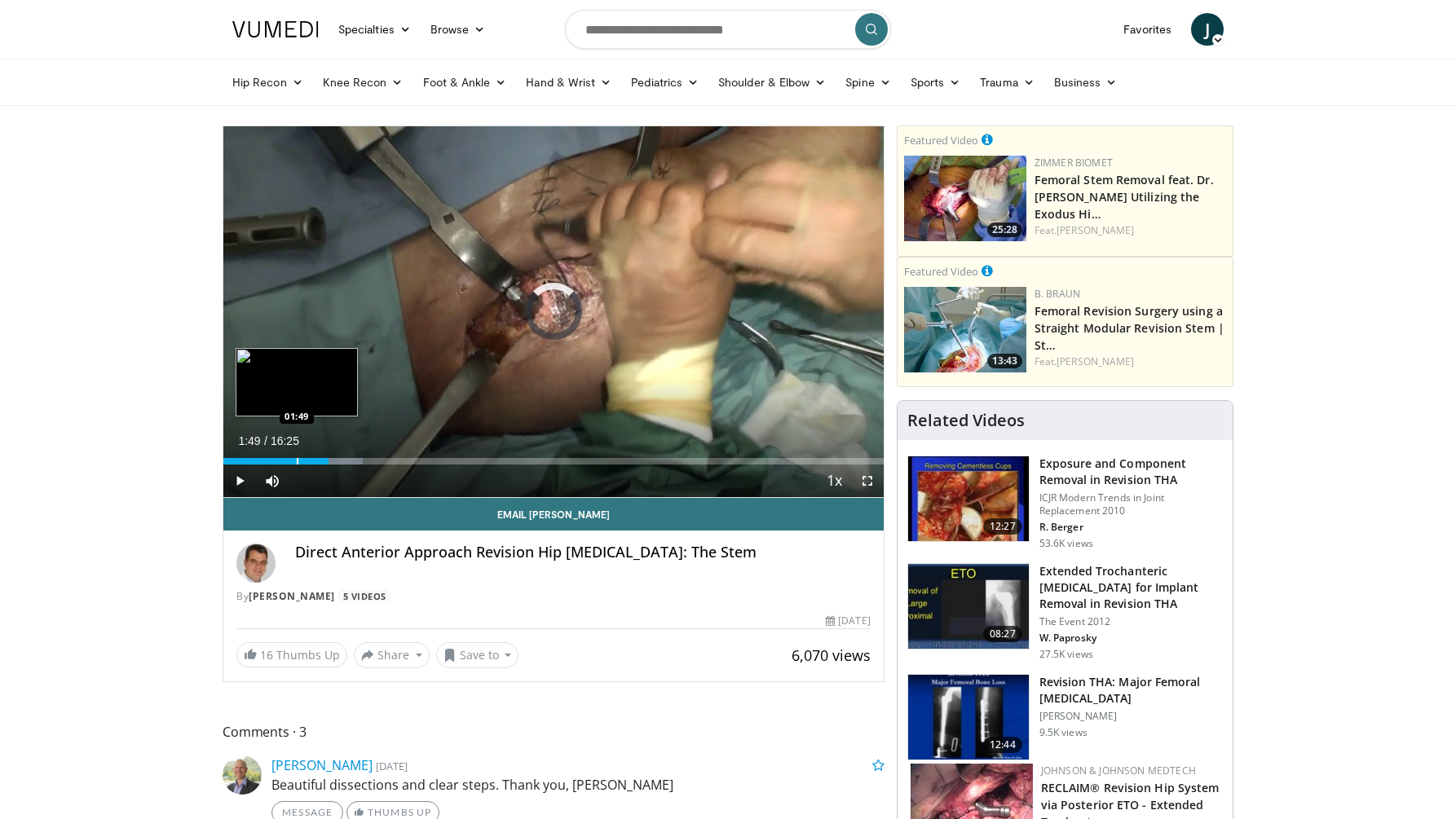
click at [296, 458] on div "Progress Bar" at bounding box center [297, 461] width 2 height 7
click at [252, 459] on div "Progress Bar" at bounding box center [253, 461] width 2 height 7
